Goal: Information Seeking & Learning: Understand process/instructions

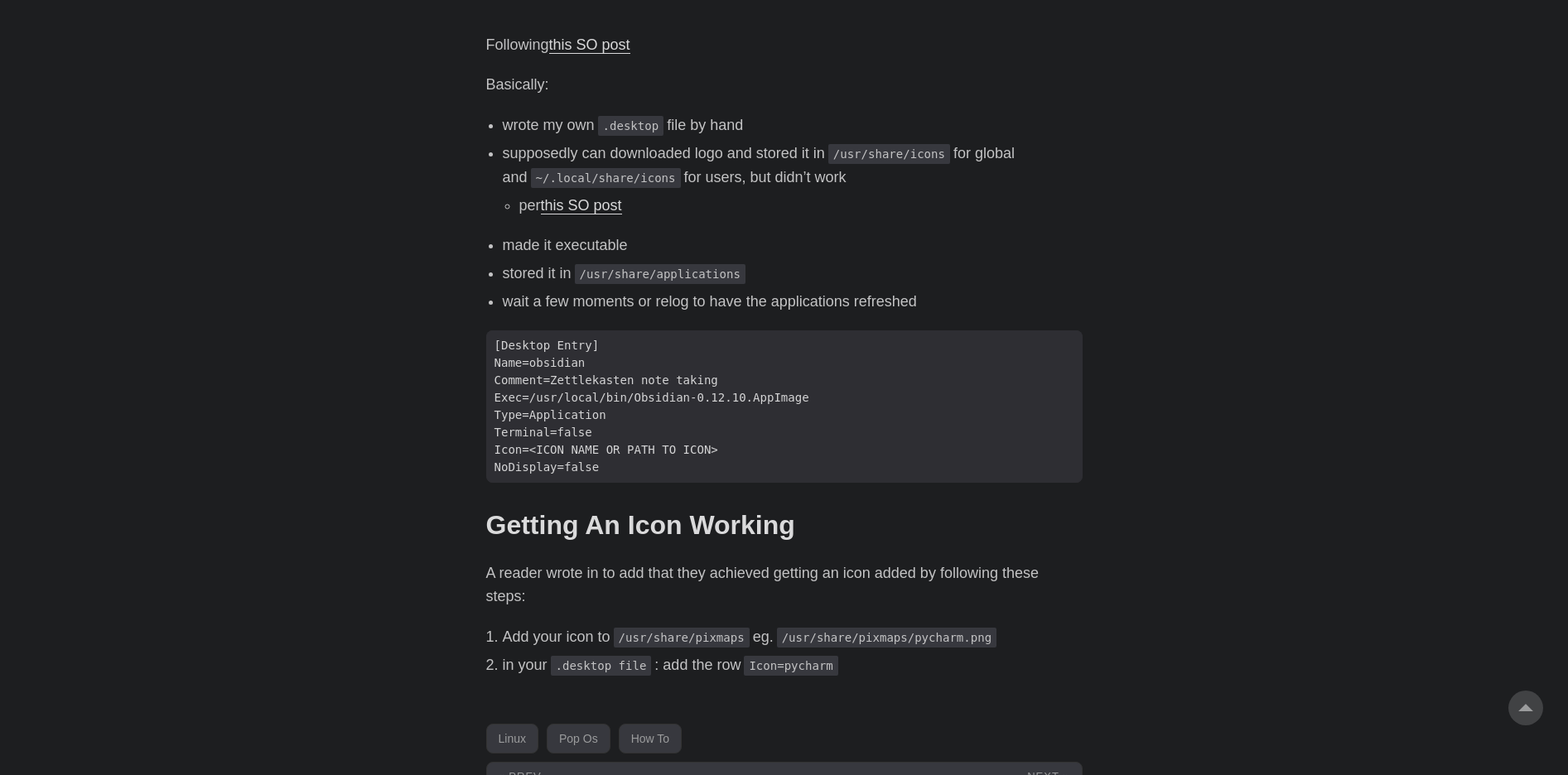
scroll to position [894, 0]
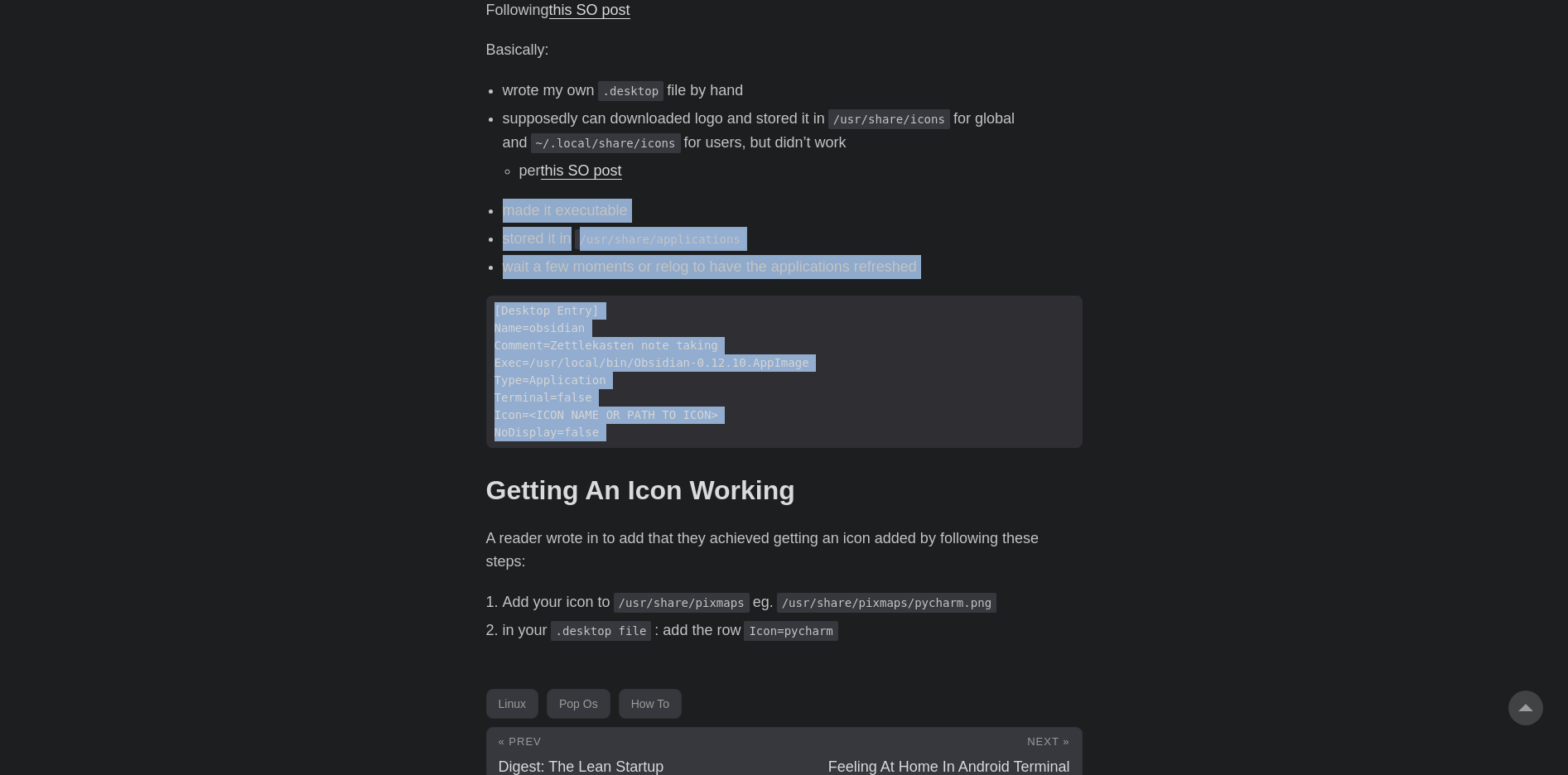
drag, startPoint x: 829, startPoint y: 164, endPoint x: 1140, endPoint y: 474, distance: 439.1
click at [1140, 474] on body "[PERSON_NAME] Home About Posts Tags Archive Resume" at bounding box center [784, 8] width 1568 height 1804
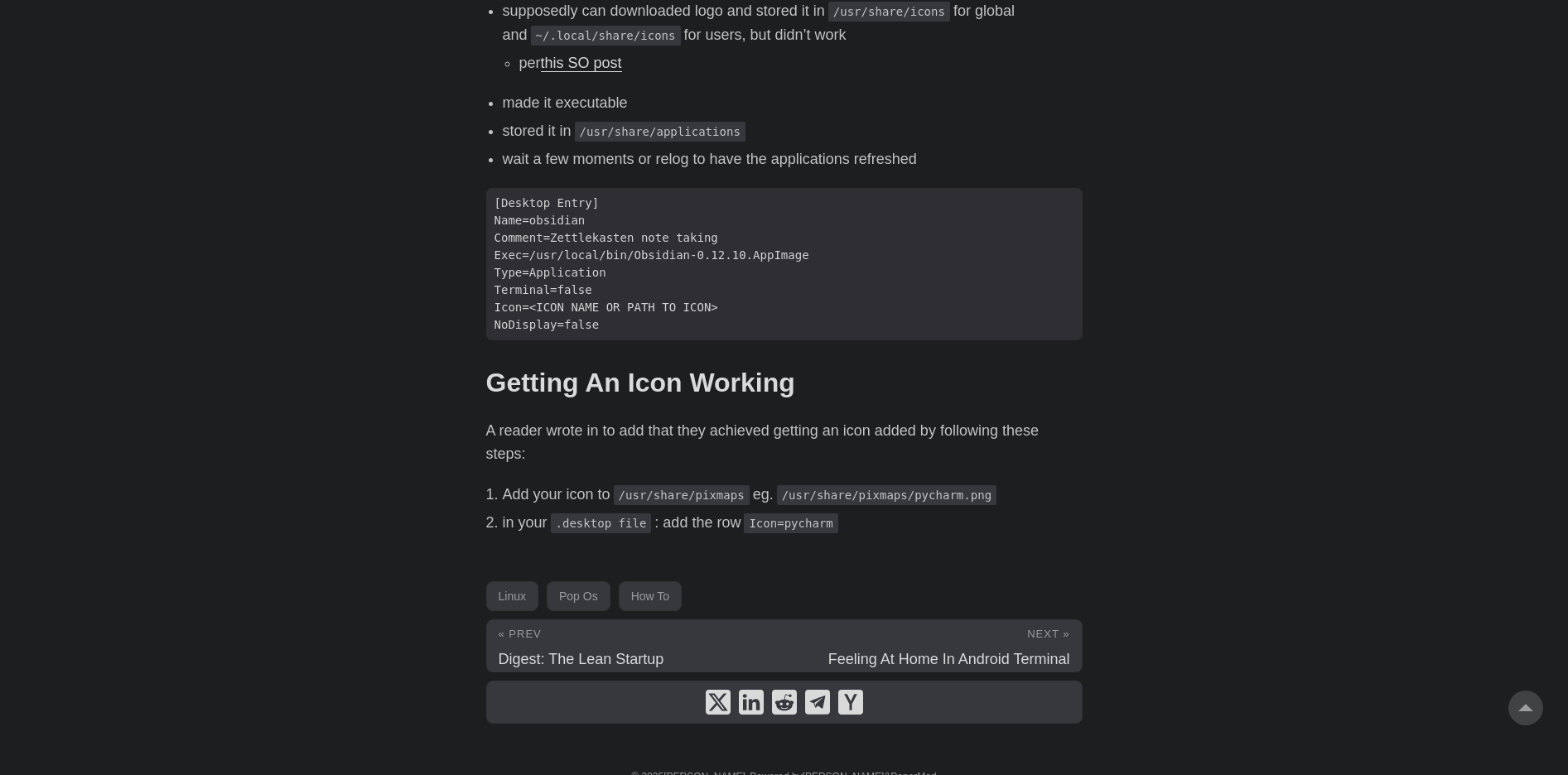
scroll to position [1028, 0]
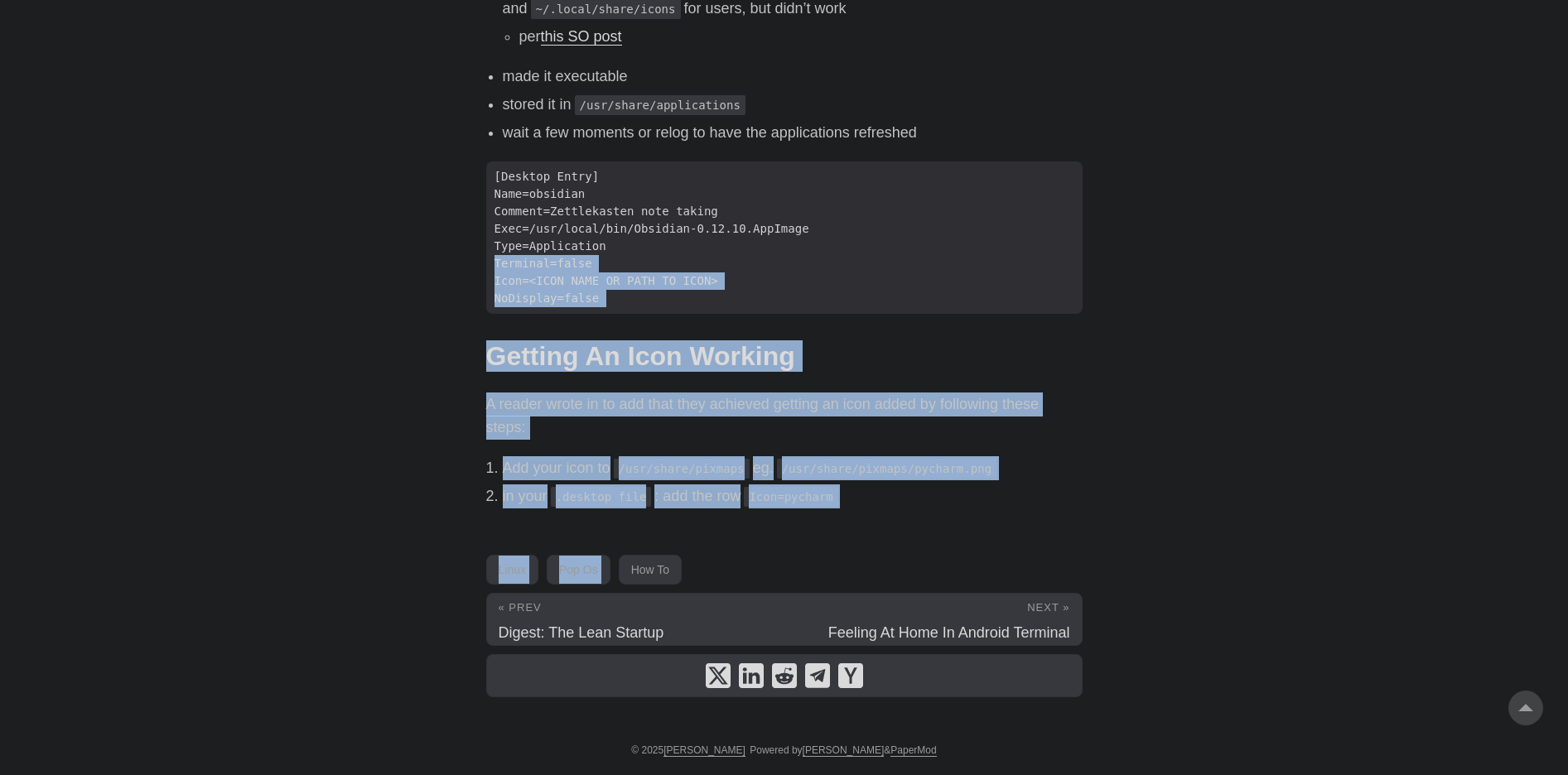
drag, startPoint x: 1142, startPoint y: 497, endPoint x: 1202, endPoint y: 251, distance: 253.2
drag, startPoint x: 1194, startPoint y: 319, endPoint x: 1191, endPoint y: 519, distance: 200.0
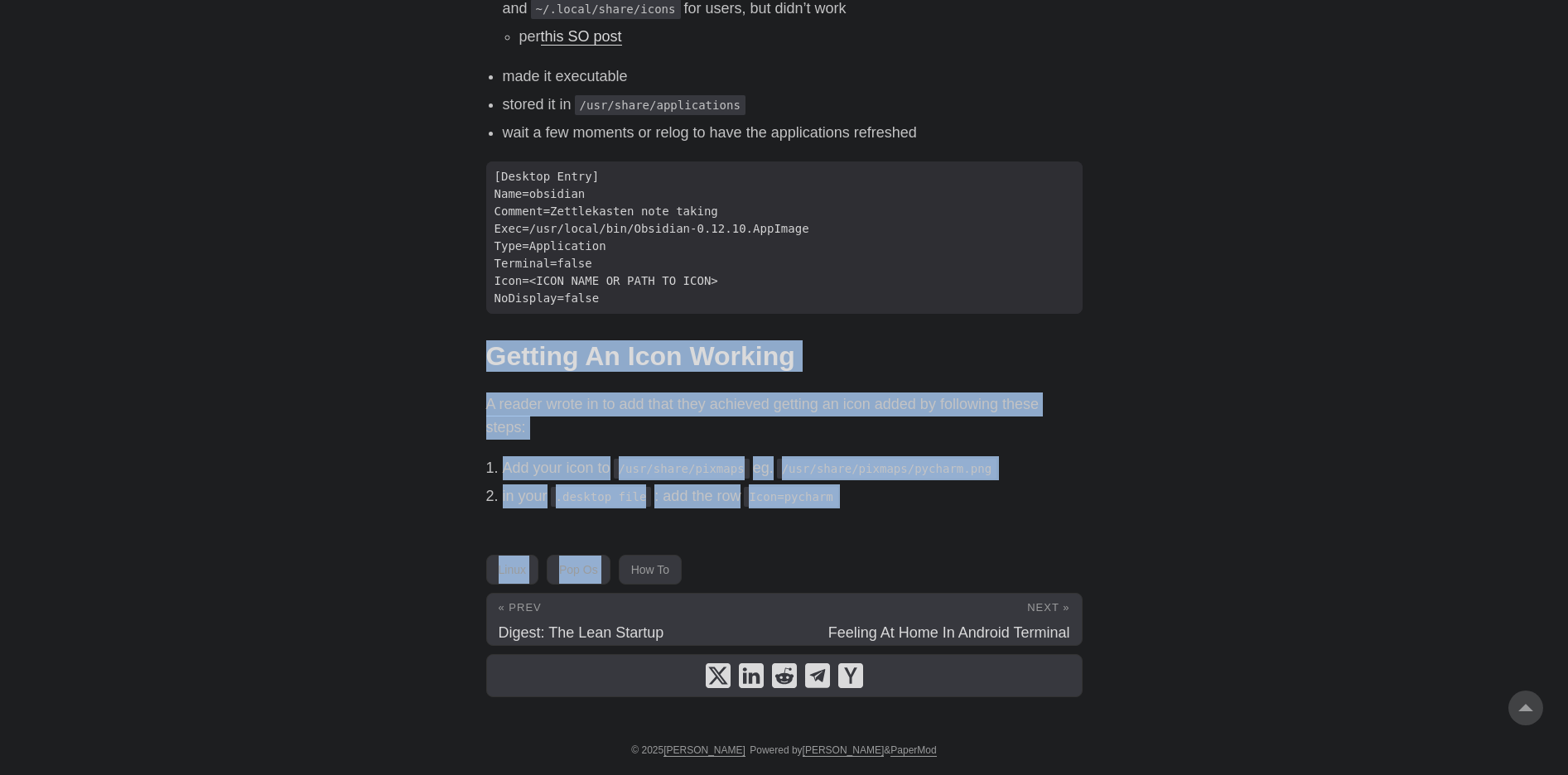
drag, startPoint x: 1165, startPoint y: 392, endPoint x: 1162, endPoint y: 322, distance: 70.1
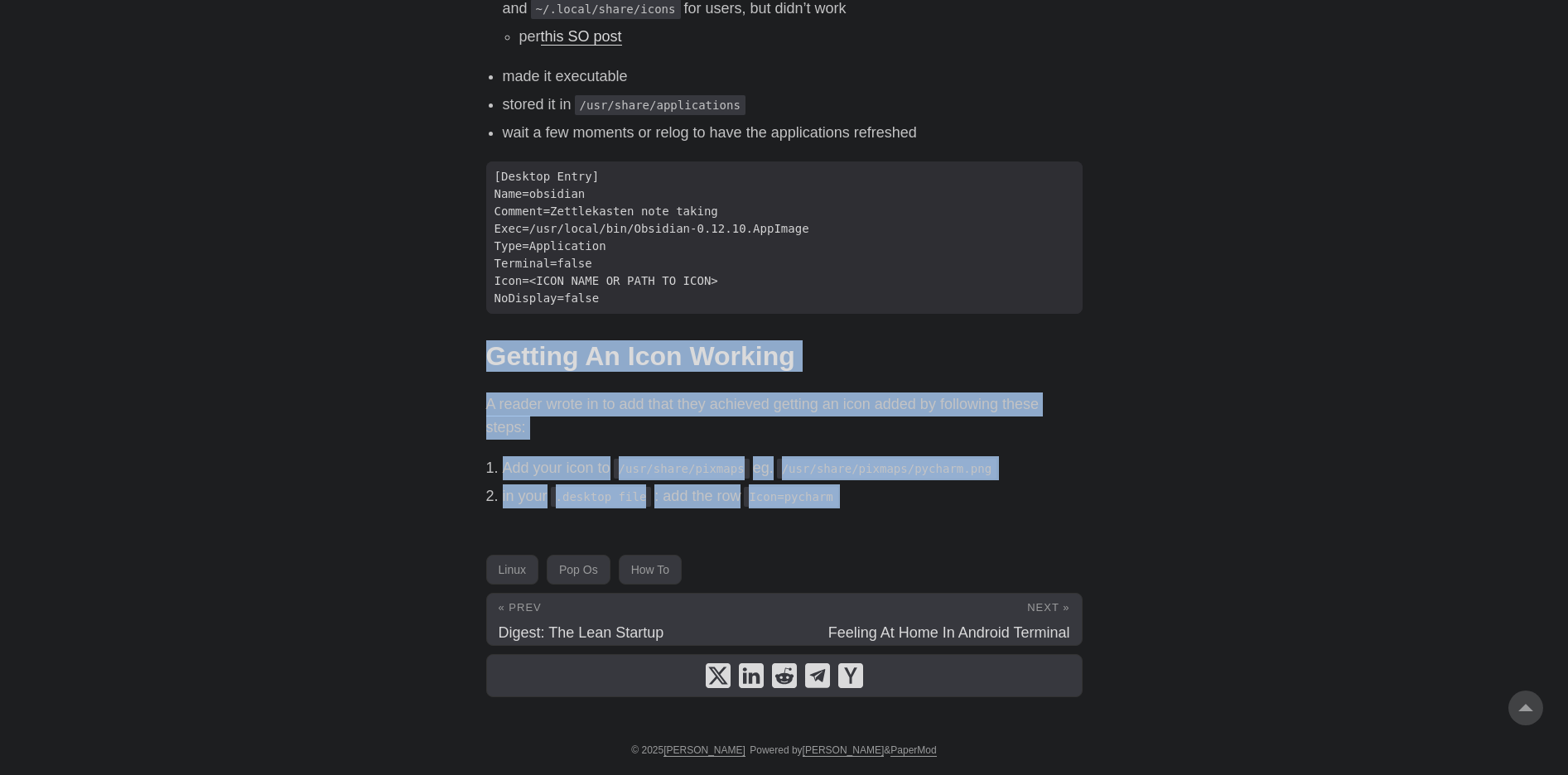
drag, startPoint x: 1176, startPoint y: 446, endPoint x: 1173, endPoint y: 496, distance: 50.1
drag, startPoint x: 1173, startPoint y: 460, endPoint x: 1168, endPoint y: 321, distance: 139.1
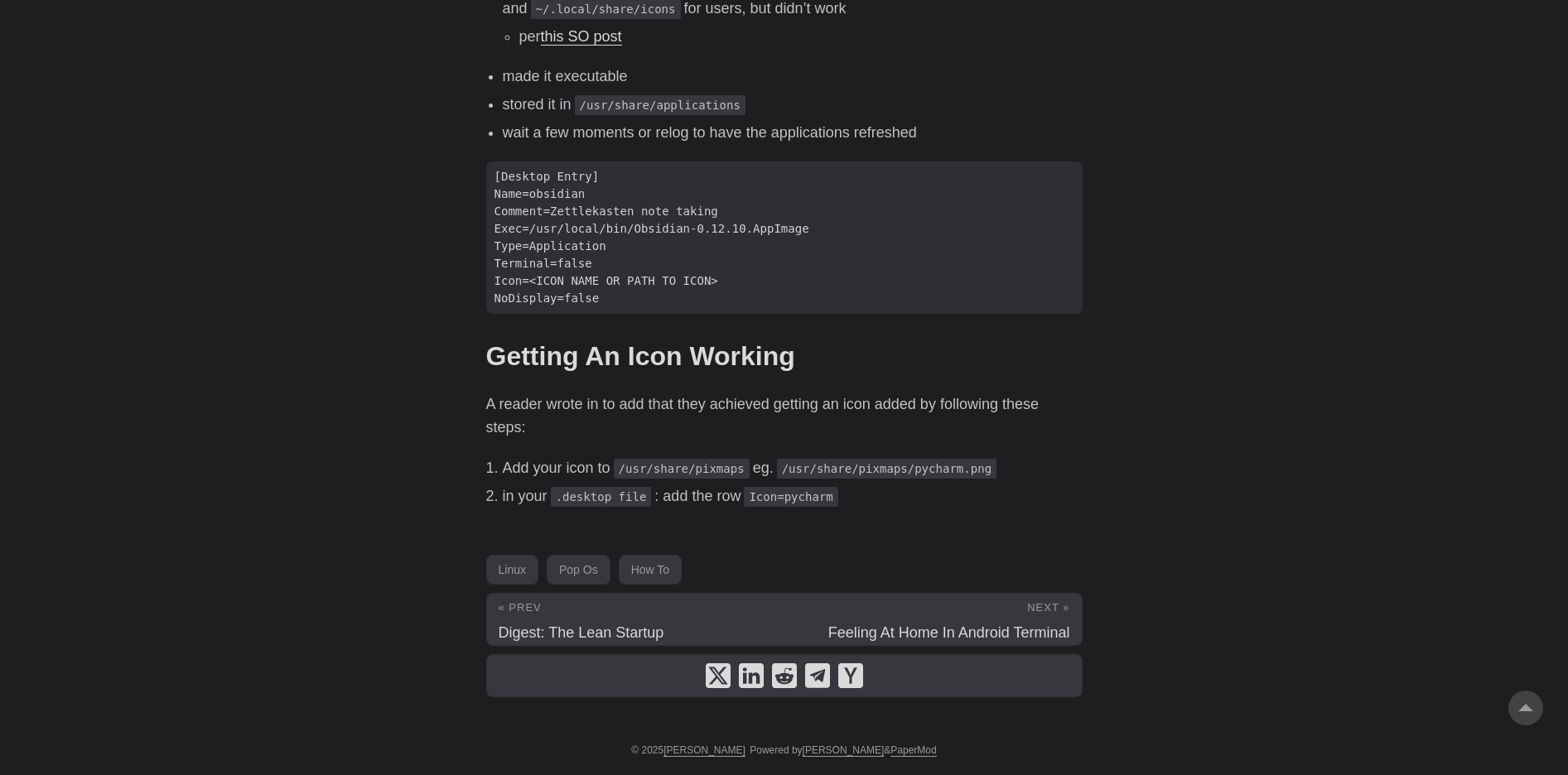
scroll to position [830, 0]
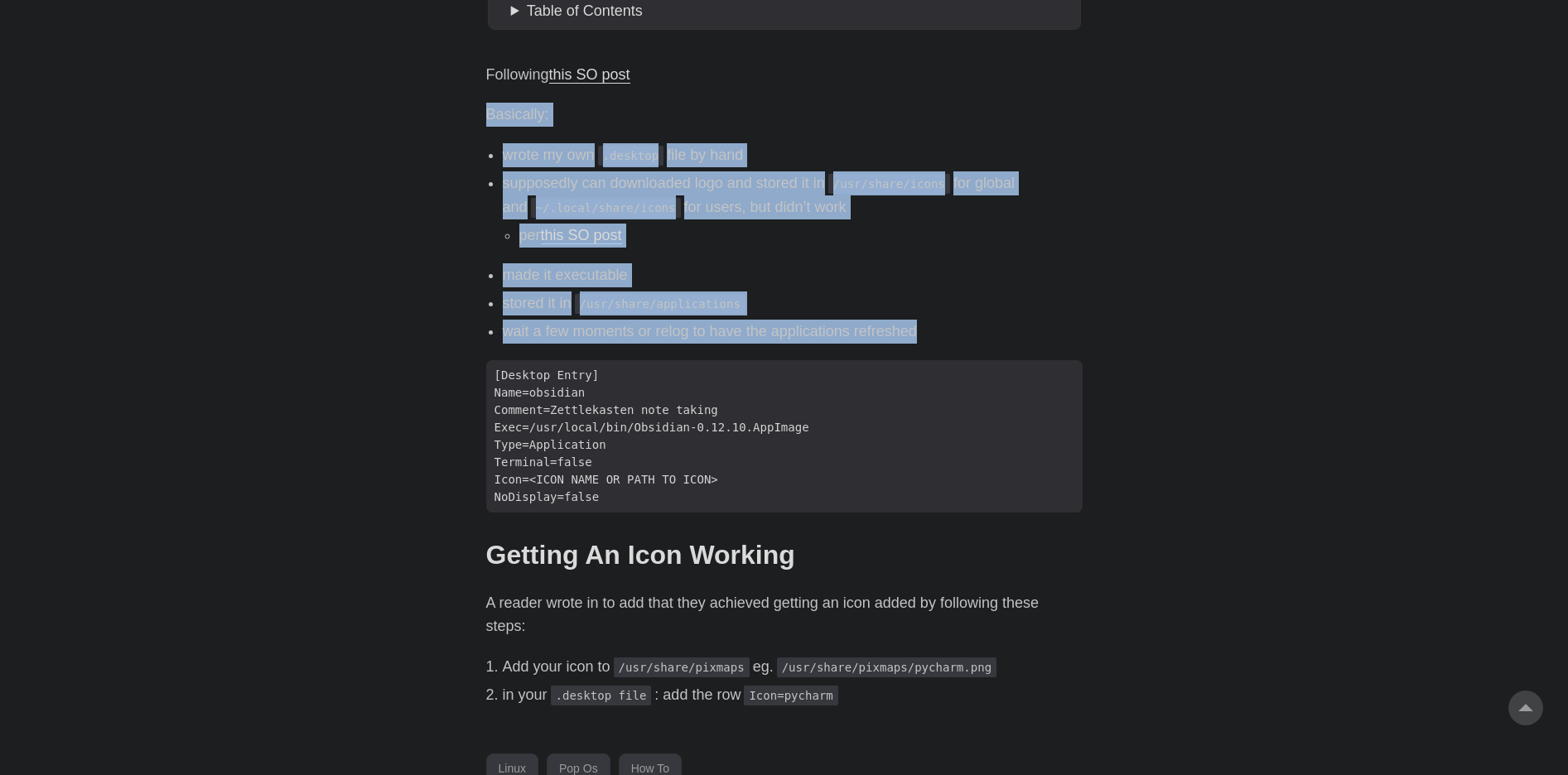
drag, startPoint x: 1160, startPoint y: 321, endPoint x: 1147, endPoint y: 89, distance: 232.4
click at [1147, 89] on body "[PERSON_NAME] Home About Posts Tags Archive Resume" at bounding box center [784, 72] width 1568 height 1804
drag, startPoint x: 1147, startPoint y: 89, endPoint x: 1196, endPoint y: 360, distance: 275.4
click at [1196, 360] on body "[PERSON_NAME] Home About Posts Tags Archive Resume" at bounding box center [784, 72] width 1568 height 1804
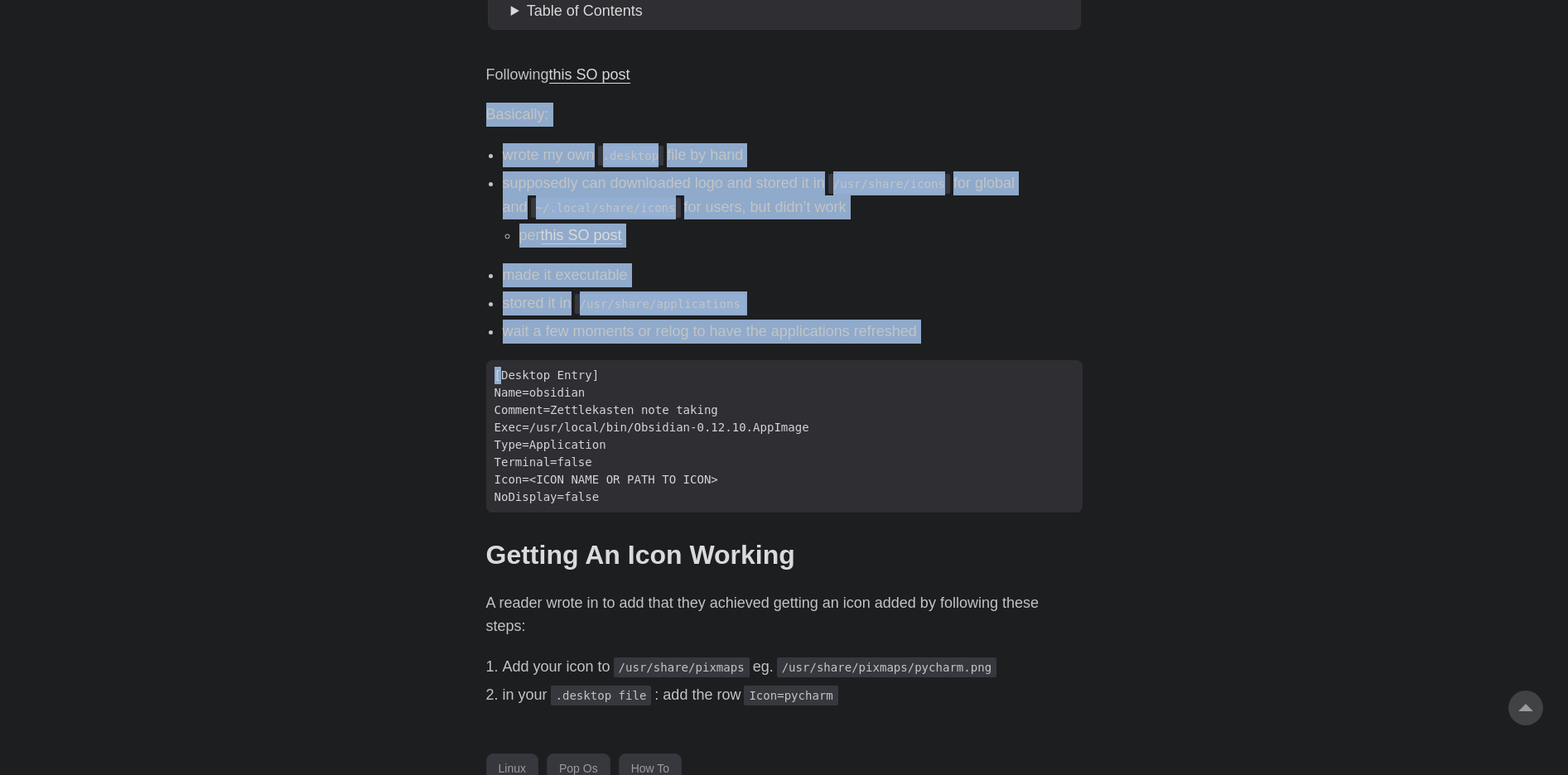
click at [1196, 360] on body "[PERSON_NAME] Home About Posts Tags Archive Resume" at bounding box center [784, 72] width 1568 height 1804
drag, startPoint x: 1200, startPoint y: 350, endPoint x: 1189, endPoint y: 108, distance: 242.2
click at [1189, 108] on body "[PERSON_NAME] Home About Posts Tags Archive Resume" at bounding box center [784, 72] width 1568 height 1804
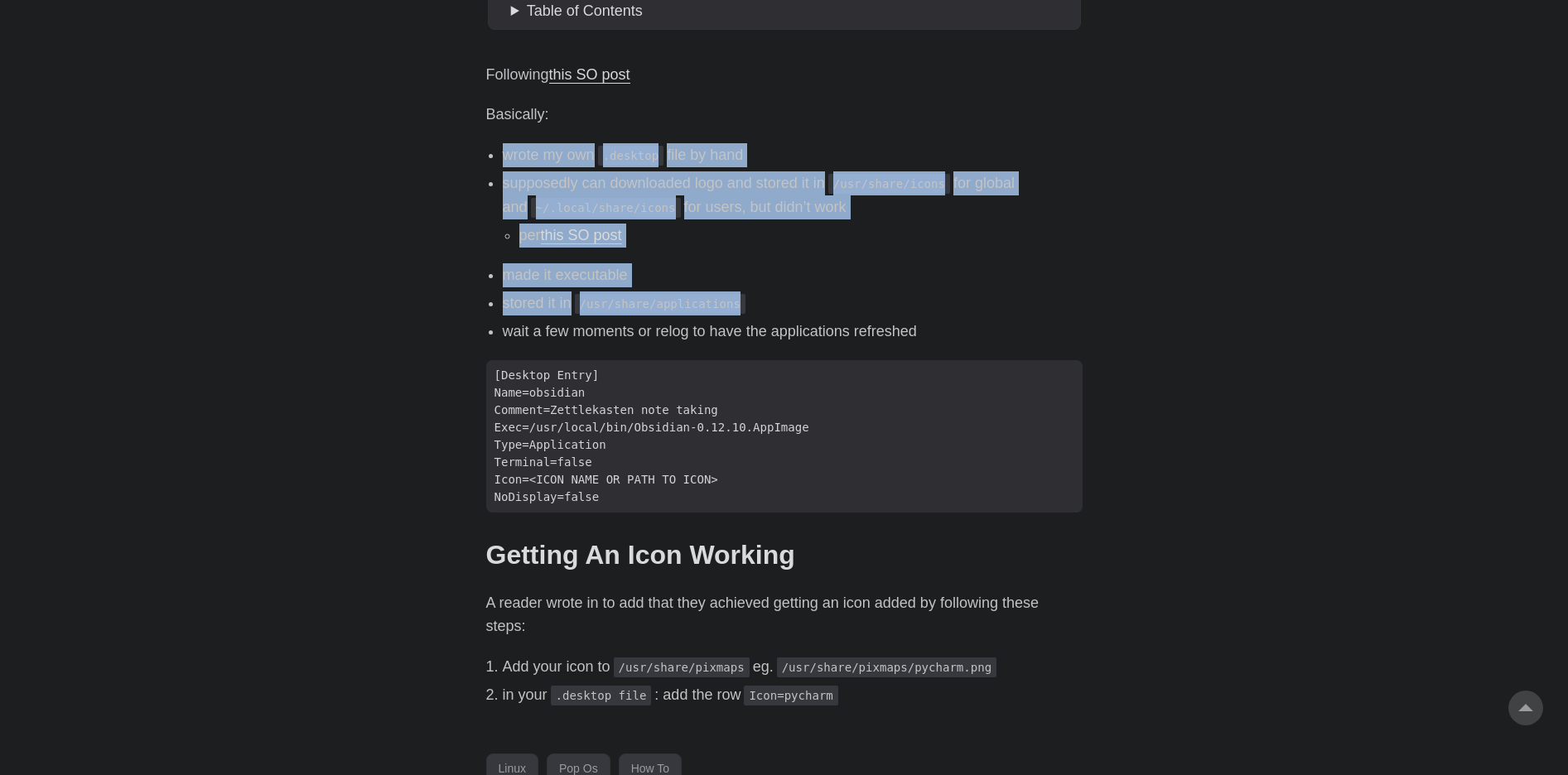
drag, startPoint x: 1189, startPoint y: 130, endPoint x: 1202, endPoint y: 302, distance: 172.5
click at [1202, 302] on body "[PERSON_NAME] Home About Posts Tags Archive Resume" at bounding box center [784, 72] width 1568 height 1804
click at [1202, 301] on body "[PERSON_NAME] Home About Posts Tags Archive Resume" at bounding box center [784, 72] width 1568 height 1804
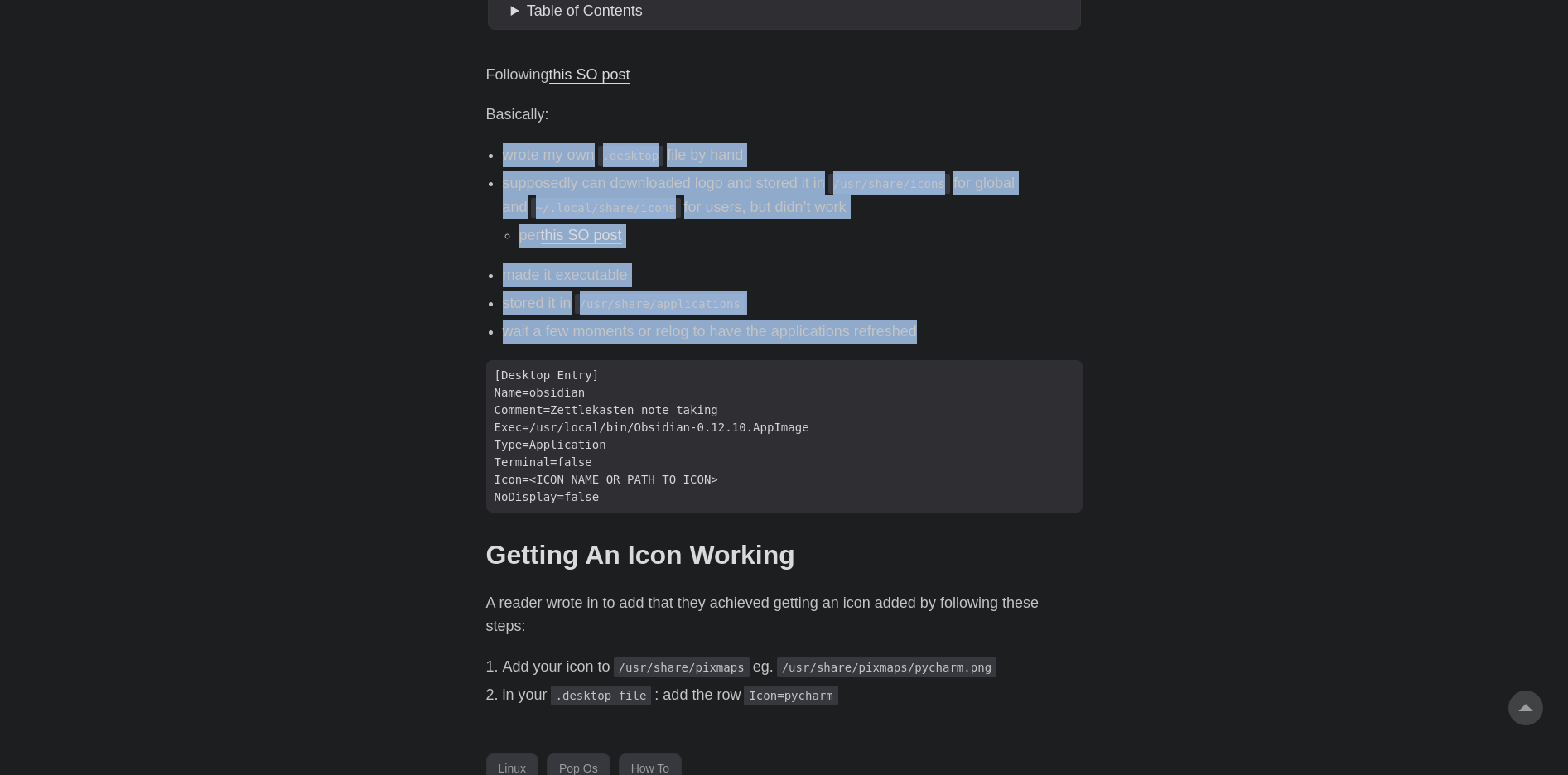
drag, startPoint x: 1209, startPoint y: 333, endPoint x: 1172, endPoint y: 140, distance: 196.5
click at [1172, 140] on body "[PERSON_NAME] Home About Posts Tags Archive Resume" at bounding box center [784, 72] width 1568 height 1804
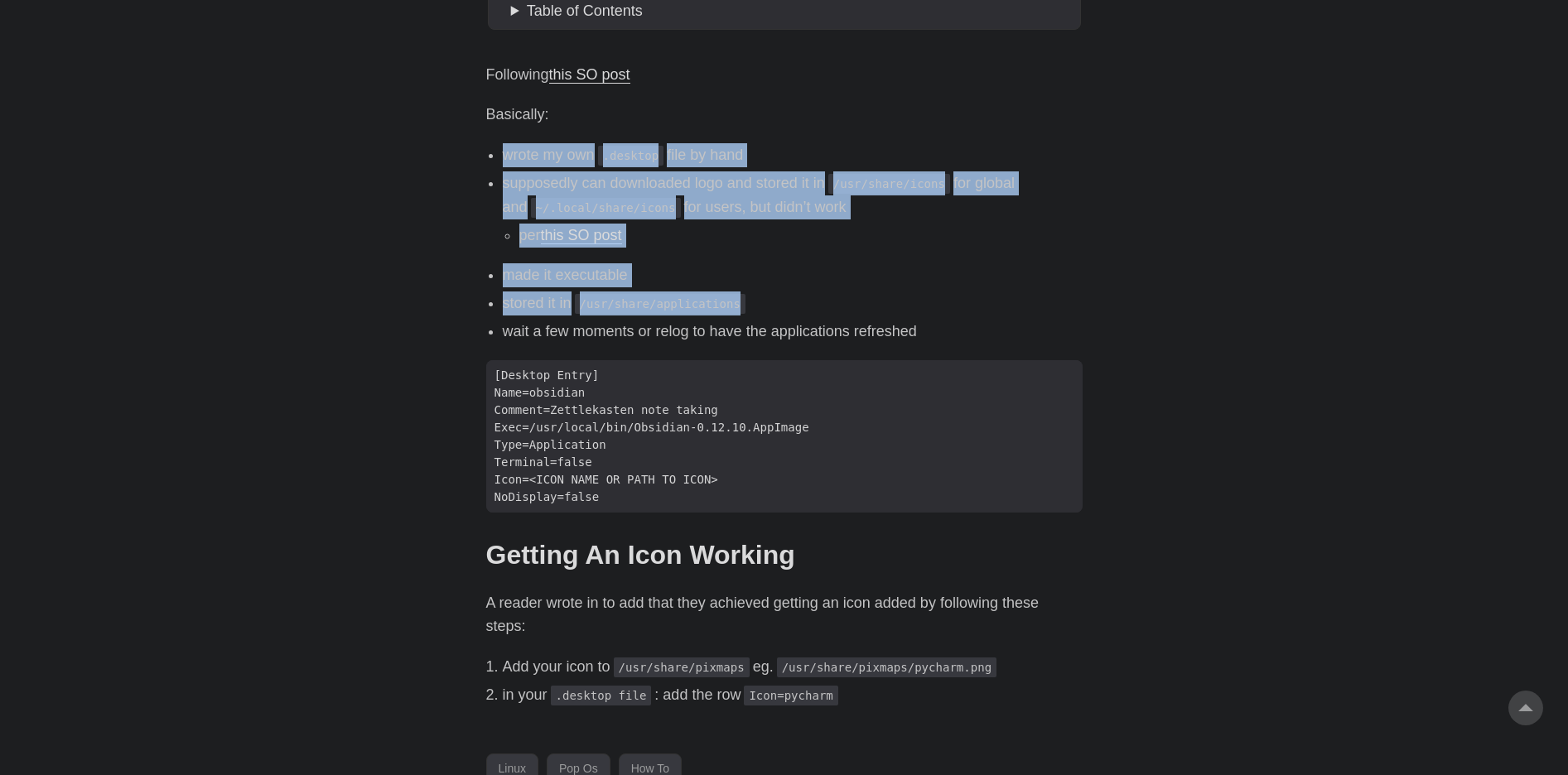
drag, startPoint x: 1159, startPoint y: 131, endPoint x: 1179, endPoint y: 305, distance: 175.1
click at [1179, 305] on body "[PERSON_NAME] Home About Posts Tags Archive Resume" at bounding box center [784, 72] width 1568 height 1804
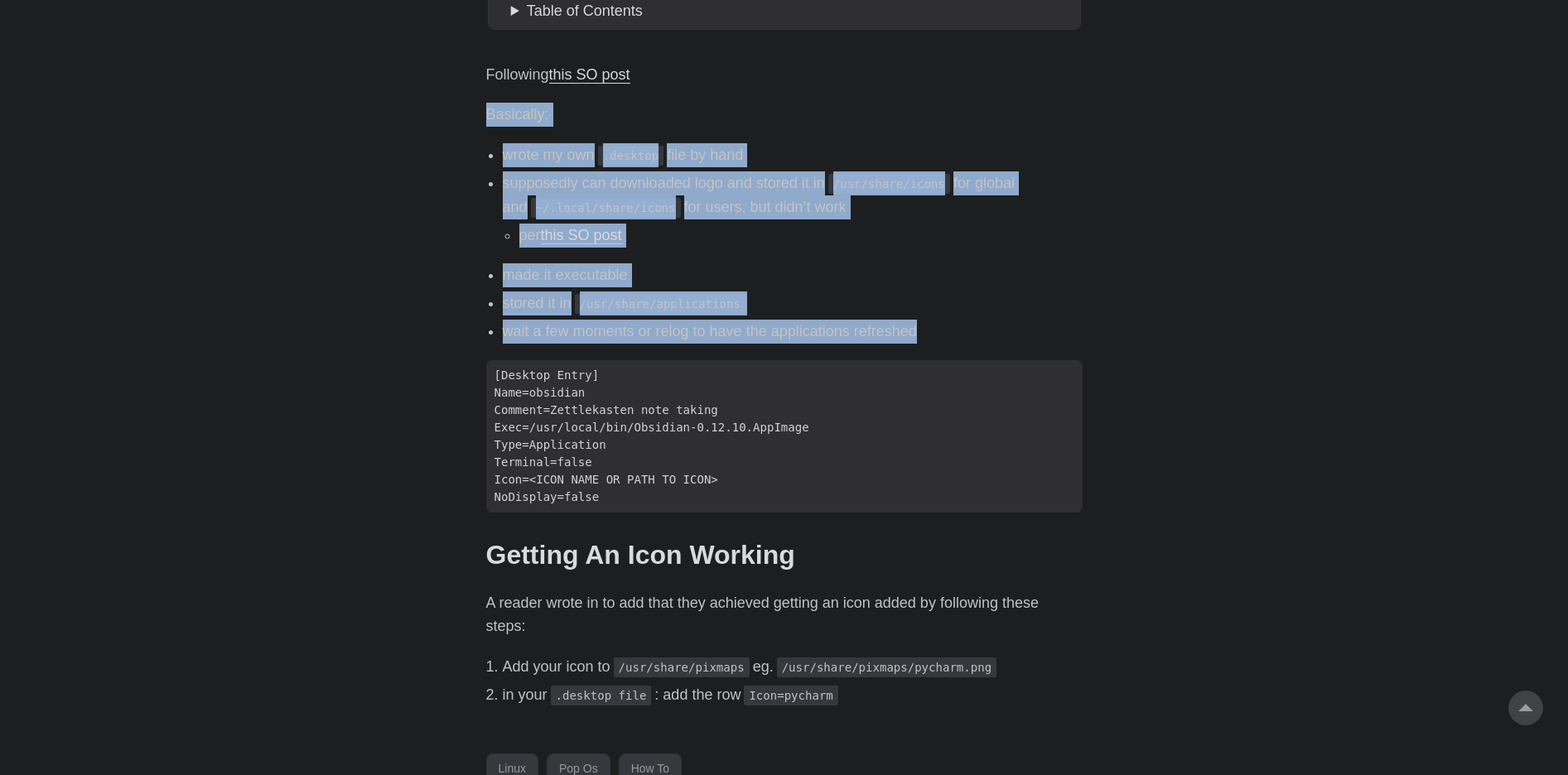
drag, startPoint x: 1189, startPoint y: 338, endPoint x: 1149, endPoint y: 86, distance: 255.2
click at [1149, 86] on body "[PERSON_NAME] Home About Posts Tags Archive Resume" at bounding box center [784, 72] width 1568 height 1804
drag, startPoint x: 1149, startPoint y: 86, endPoint x: 1190, endPoint y: 361, distance: 278.0
click at [1190, 361] on body "[PERSON_NAME] Home About Posts Tags Archive Resume" at bounding box center [784, 72] width 1568 height 1804
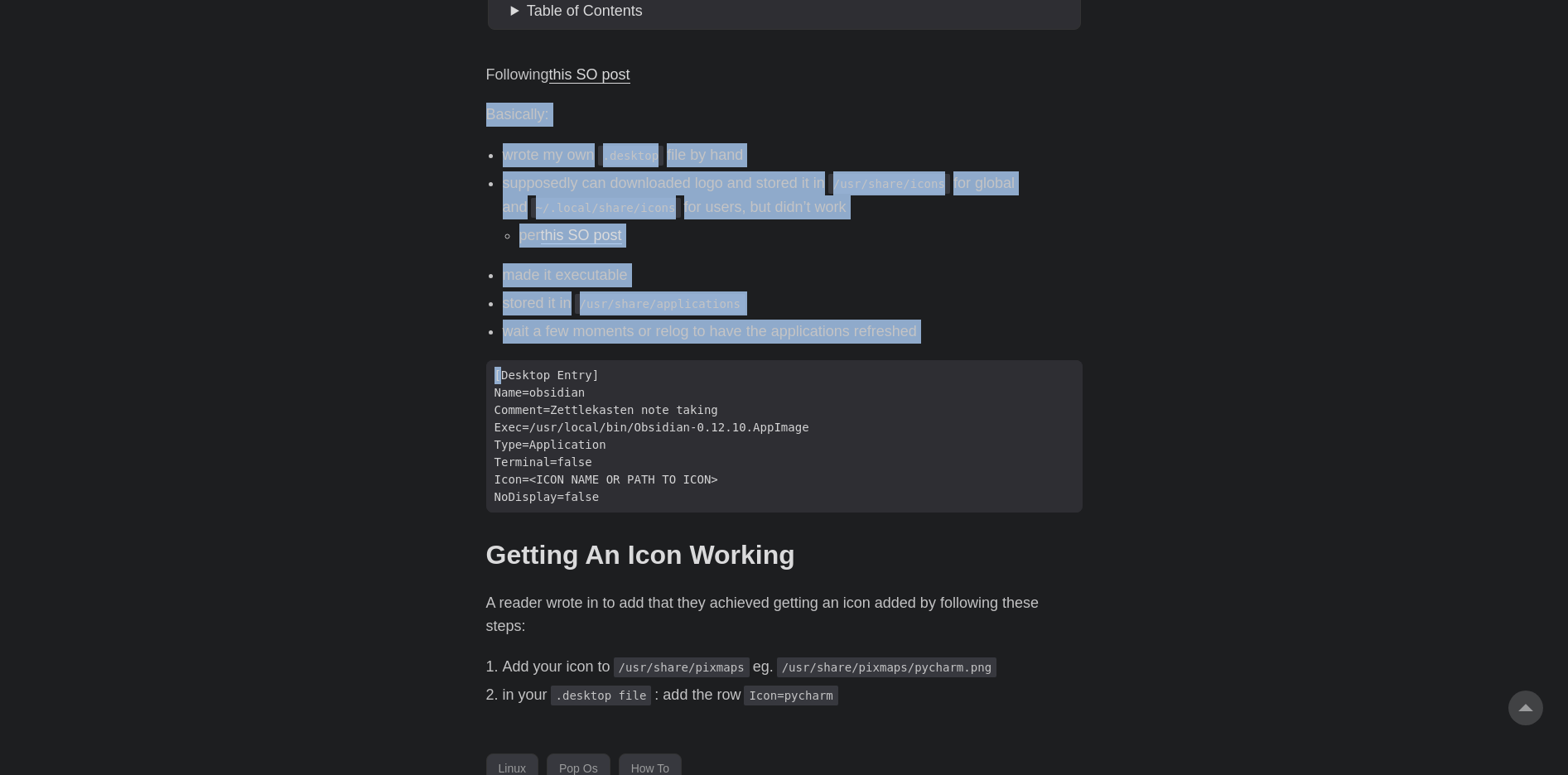
click at [1190, 361] on body "[PERSON_NAME] Home About Posts Tags Archive Resume" at bounding box center [784, 72] width 1568 height 1804
drag, startPoint x: 1179, startPoint y: 332, endPoint x: 1157, endPoint y: 95, distance: 238.0
click at [1157, 95] on body "[PERSON_NAME] Home About Posts Tags Archive Resume" at bounding box center [784, 72] width 1568 height 1804
click at [1156, 95] on body "[PERSON_NAME] Home About Posts Tags Archive Resume" at bounding box center [784, 72] width 1568 height 1804
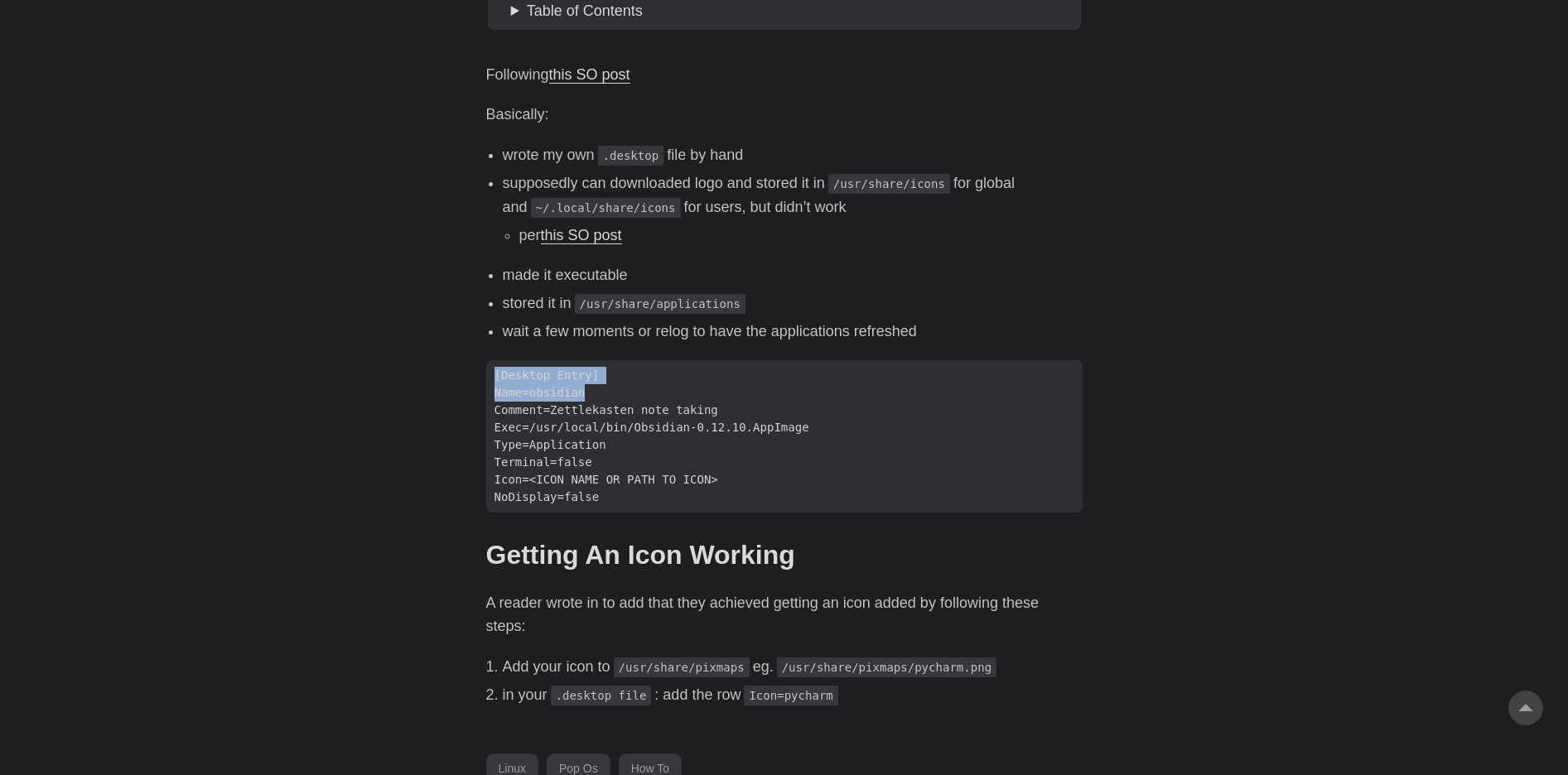
drag, startPoint x: 1156, startPoint y: 95, endPoint x: 1170, endPoint y: 400, distance: 305.3
click at [1170, 400] on body "[PERSON_NAME] Home About Posts Tags Archive Resume" at bounding box center [784, 72] width 1568 height 1804
drag, startPoint x: 1155, startPoint y: 165, endPoint x: 1150, endPoint y: 147, distance: 18.7
click at [1150, 147] on body "[PERSON_NAME] Home About Posts Tags Archive Resume" at bounding box center [784, 72] width 1568 height 1804
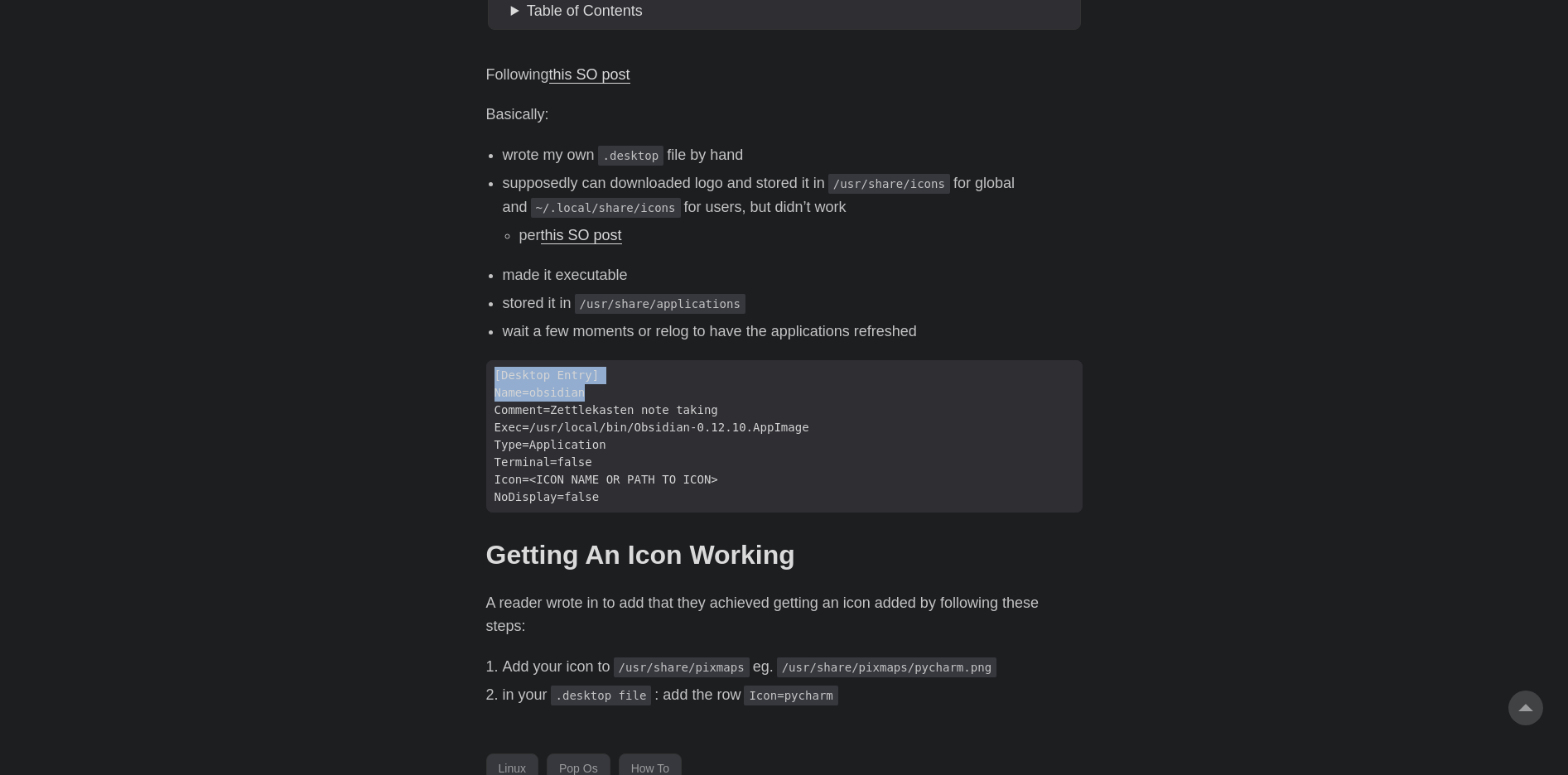
click at [1149, 148] on body "[PERSON_NAME] Home About Posts Tags Archive Resume" at bounding box center [784, 72] width 1568 height 1804
click at [1148, 149] on body "[PERSON_NAME] Home About Posts Tags Archive Resume" at bounding box center [784, 72] width 1568 height 1804
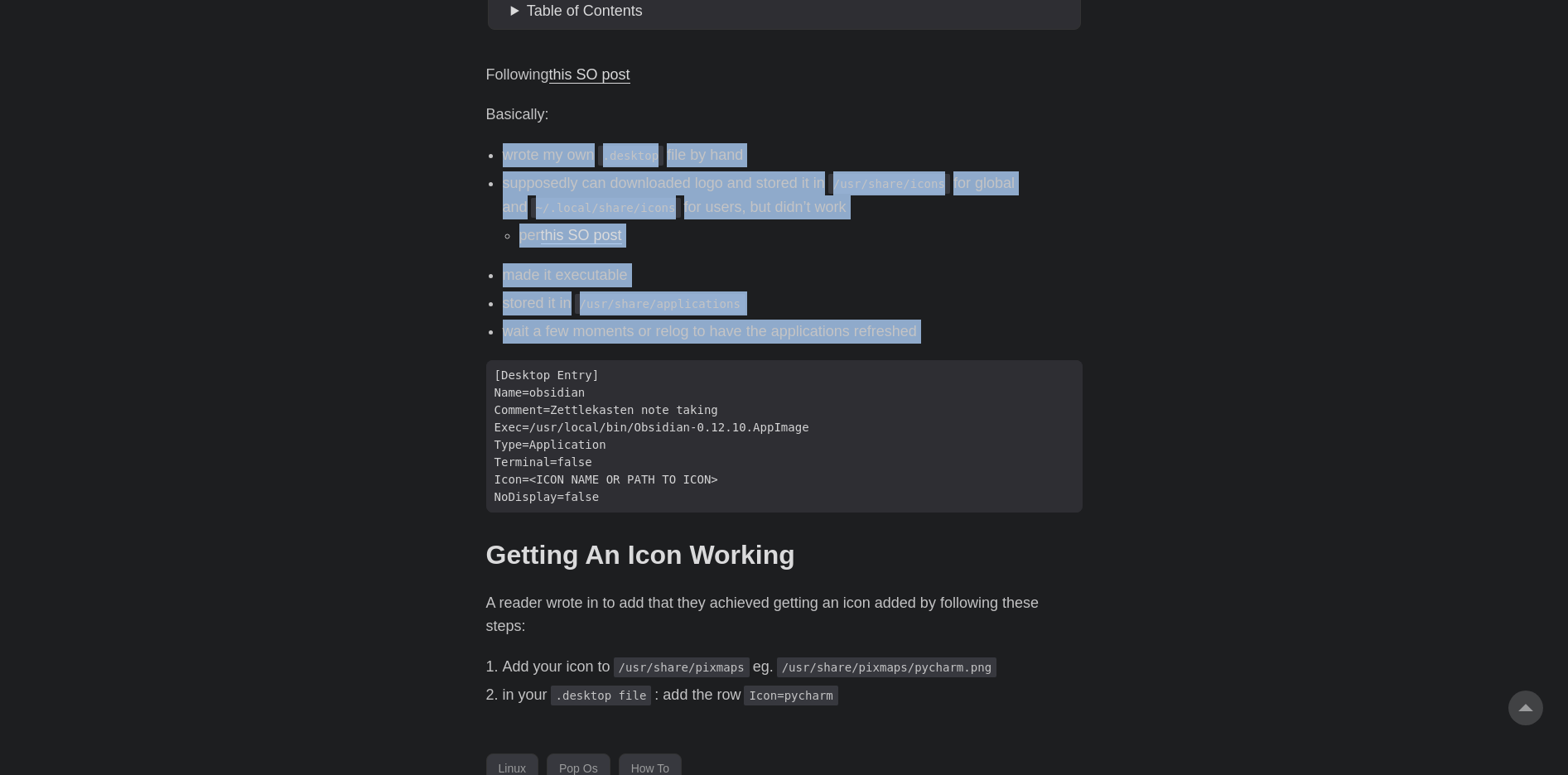
drag, startPoint x: 1095, startPoint y: 109, endPoint x: 1176, endPoint y: 358, distance: 261.8
click at [1176, 358] on body "[PERSON_NAME] Home About Posts Tags Archive Resume" at bounding box center [784, 72] width 1568 height 1804
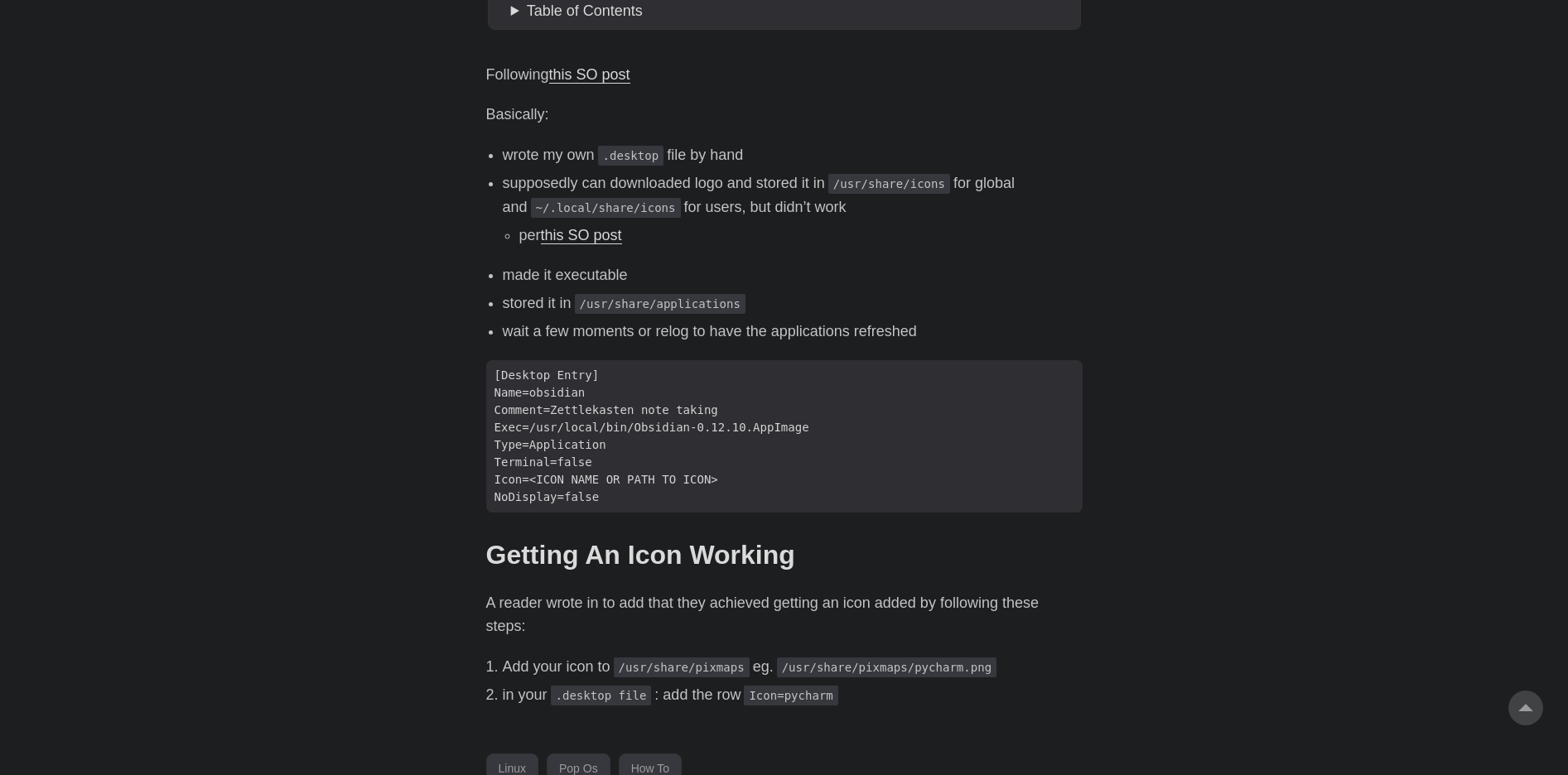
click at [1280, 504] on body "[PERSON_NAME] Home About Posts Tags Archive Resume" at bounding box center [784, 72] width 1568 height 1804
